Goal: Unclear

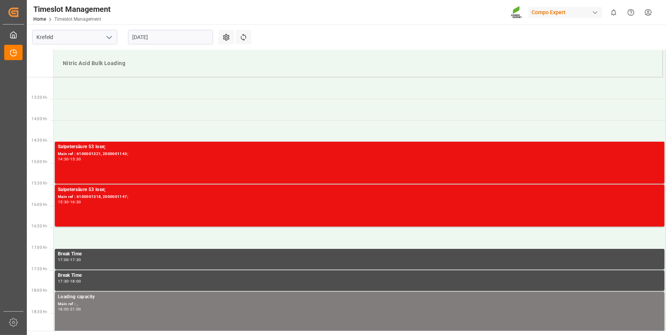
scroll to position [596, 0]
